Goal: Information Seeking & Learning: Learn about a topic

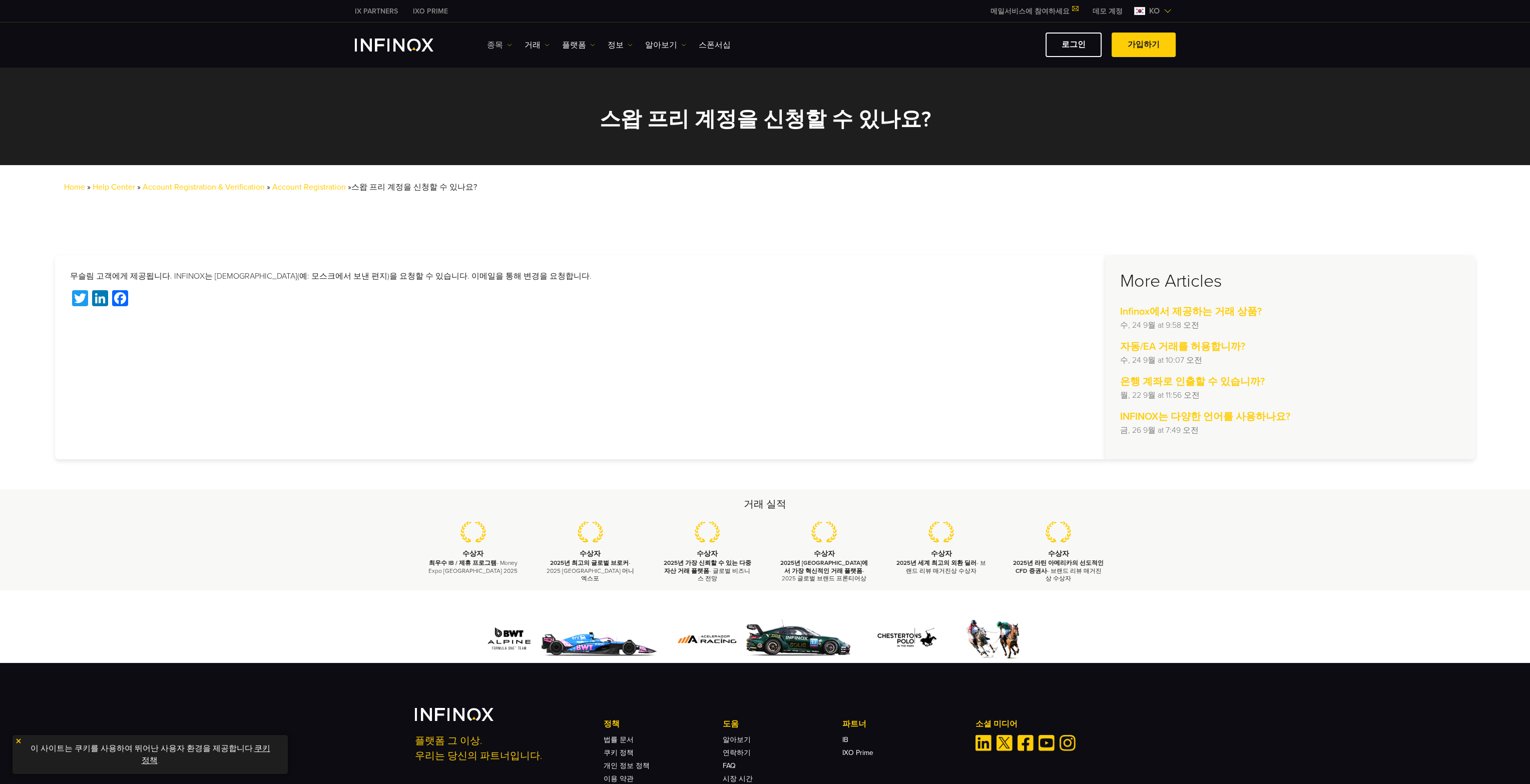
click at [497, 42] on link "종목" at bounding box center [500, 44] width 25 height 12
click at [385, 192] on span "스왑 프리 계정을 신청할 수 있나요?" at bounding box center [414, 186] width 126 height 10
click at [325, 185] on link "Account Registration" at bounding box center [309, 186] width 74 height 10
click at [324, 190] on link "Account Registration" at bounding box center [309, 186] width 74 height 10
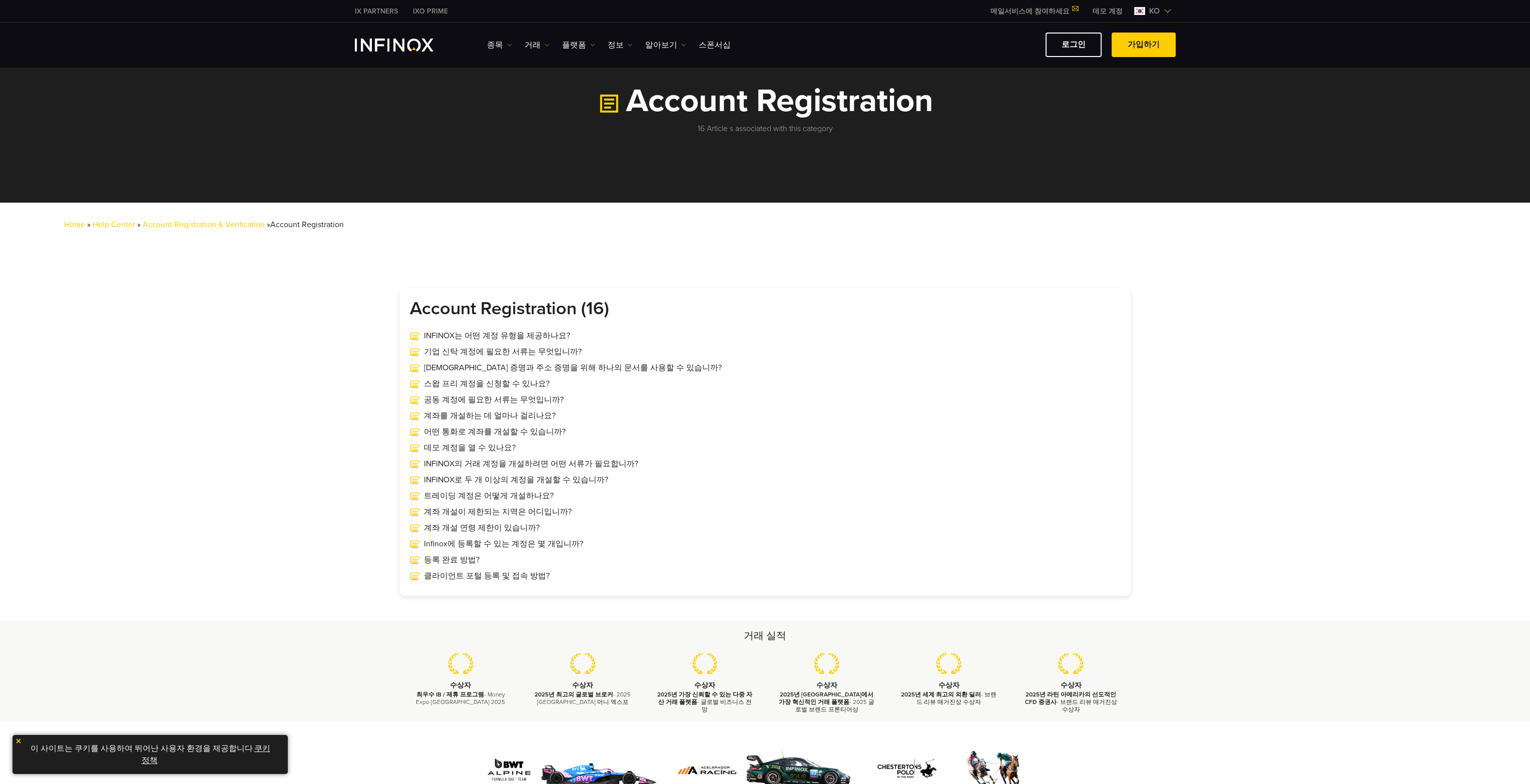
drag, startPoint x: 273, startPoint y: 387, endPoint x: 225, endPoint y: 371, distance: 50.6
click at [225, 388] on section "Account Registration (16) INFINOX는 어떤 계정 유형을 제공하나요? 기업 신탁 계정에 필요한 서류는 무엇입니까?" at bounding box center [765, 442] width 1530 height 308
drag, startPoint x: 225, startPoint y: 328, endPoint x: 1441, endPoint y: 586, distance: 1243.1
click at [1530, 783] on html "IX PARTNERS IXO PRIME 메일서비스에 참여하세요 IX Daily와 투자 기회를 놓치지마세요! 지금 참여하세요! 조건 및 약관" at bounding box center [765, 526] width 1530 height 1051
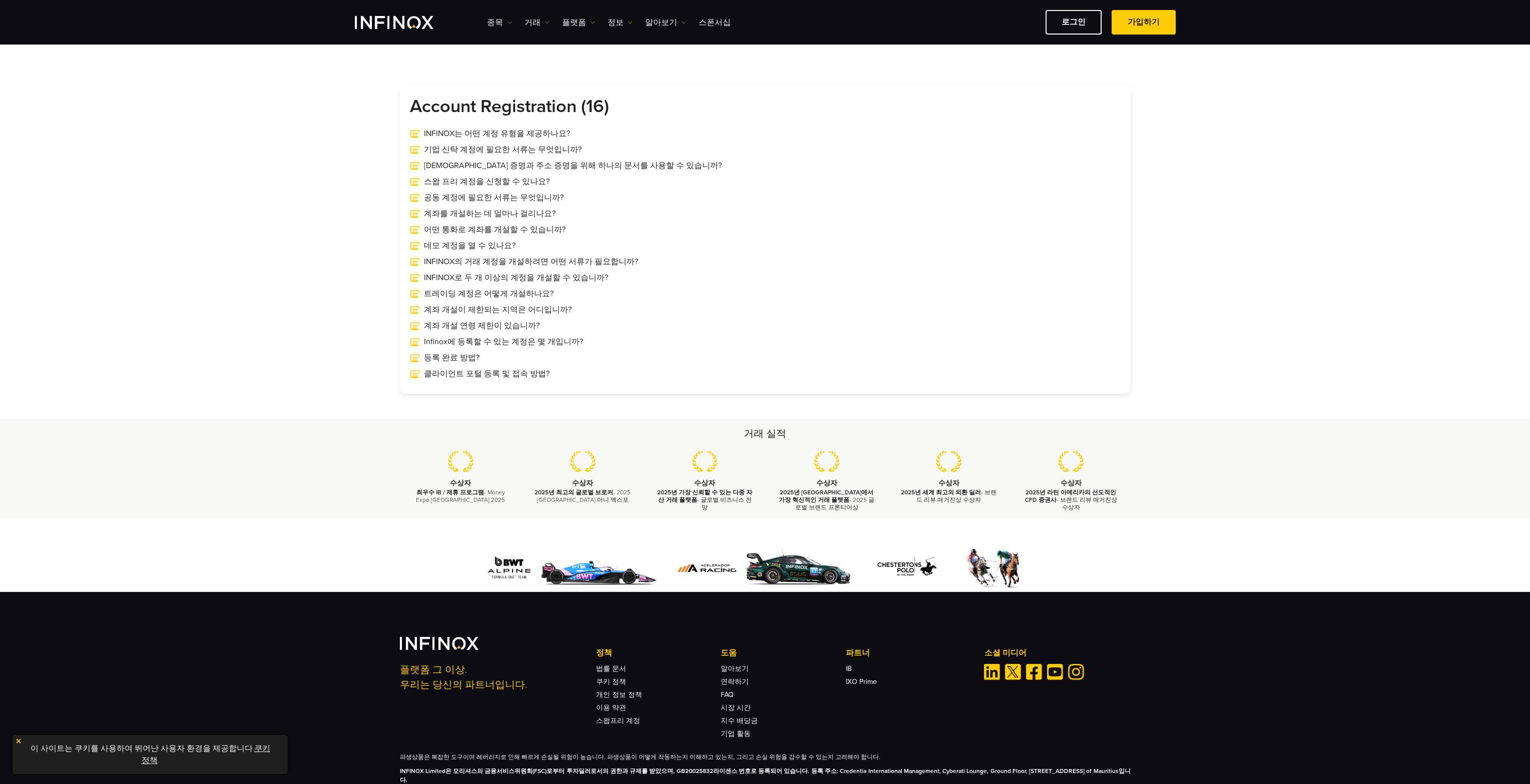
click at [1340, 384] on section "Account Registration (16) INFINOX는 어떤 계정 유형을 제공하나요? 기업 신탁 계정에 필요한 서류는 무엇입니까?" at bounding box center [765, 239] width 1530 height 308
drag, startPoint x: 1221, startPoint y: 558, endPoint x: 1263, endPoint y: 611, distance: 67.6
click at [1269, 683] on div "플랫폼 그 이상. 우리는 당신의 파트너입니다. 정책 법률 문서 쿠키 정책 개인 정보 정책 이용 약관 도움 FAQ IB IB" at bounding box center [765, 712] width 1530 height 240
